Goal: Task Accomplishment & Management: Use online tool/utility

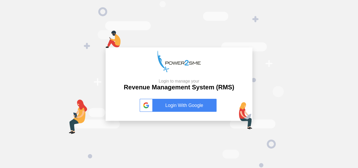
click at [189, 106] on link "Login With Google" at bounding box center [179, 105] width 79 height 13
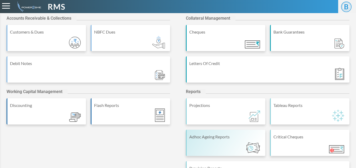
click at [226, 143] on div "Adhoc Ageing Reports" at bounding box center [225, 143] width 79 height 26
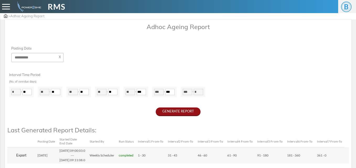
click at [181, 110] on button "GENERATE REPORT" at bounding box center [178, 112] width 45 height 9
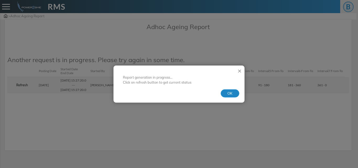
click at [236, 93] on button "OK" at bounding box center [230, 93] width 19 height 8
